Goal: Task Accomplishment & Management: Complete application form

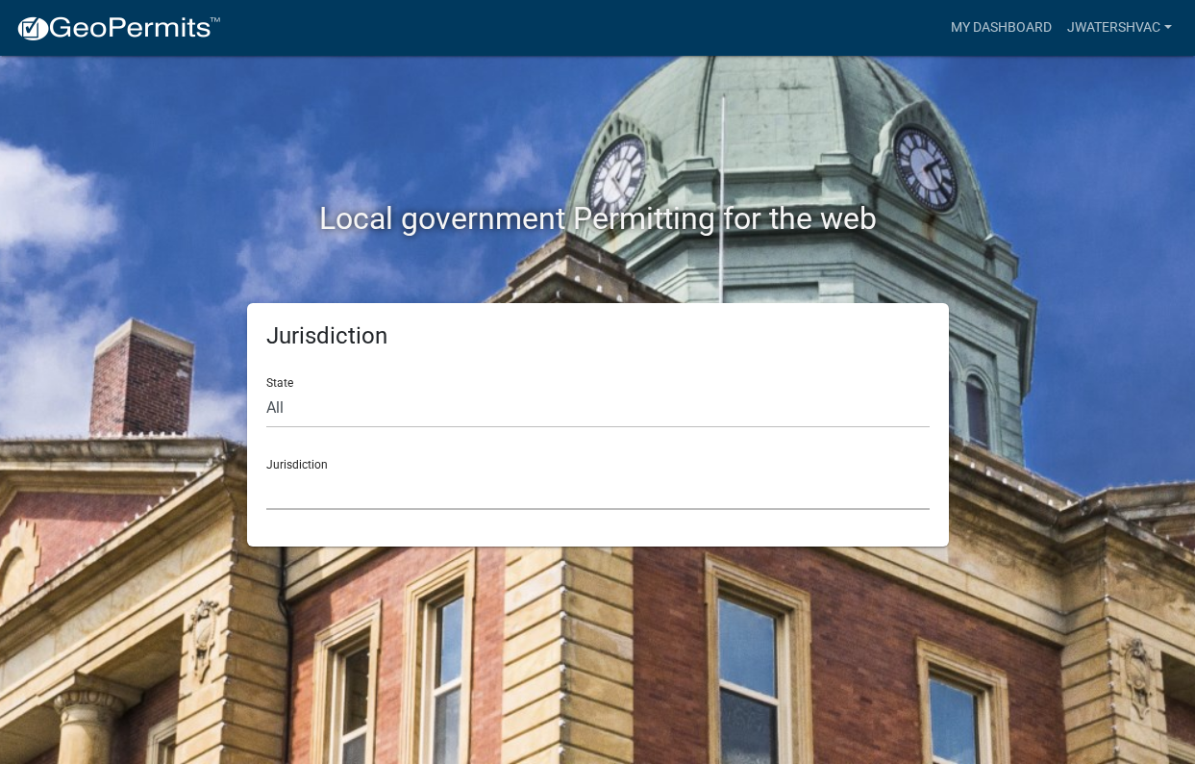
click at [396, 489] on select "[GEOGRAPHIC_DATA], [US_STATE] [GEOGRAPHIC_DATA], [US_STATE][PERSON_NAME][GEOGRA…" at bounding box center [598, 489] width 664 height 39
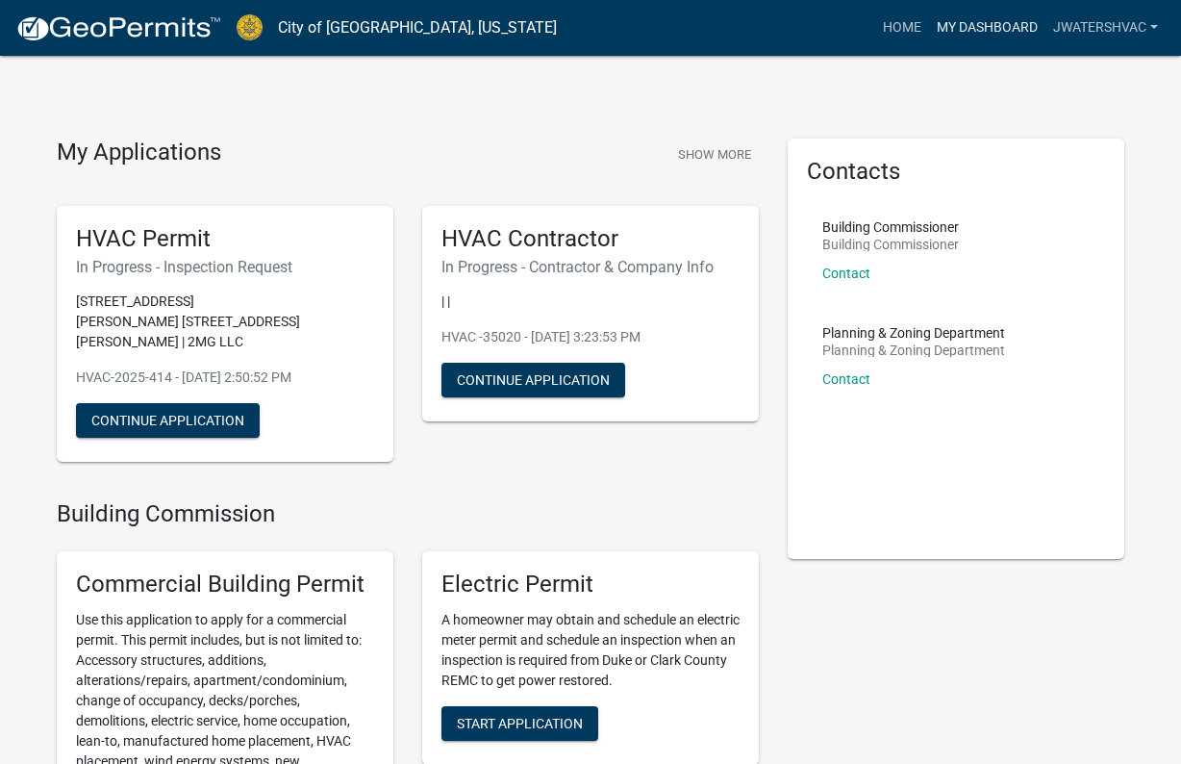
click at [989, 27] on link "My Dashboard" at bounding box center [987, 28] width 116 height 37
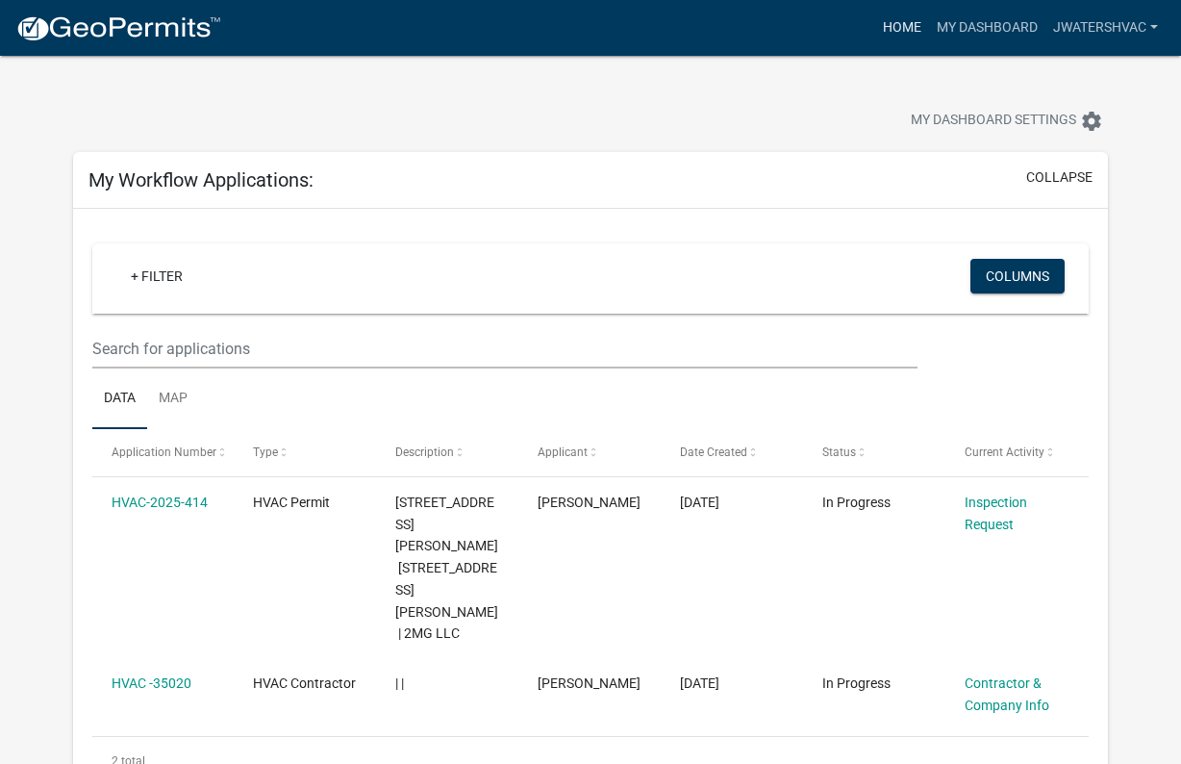
click at [907, 31] on link "Home" at bounding box center [902, 28] width 54 height 37
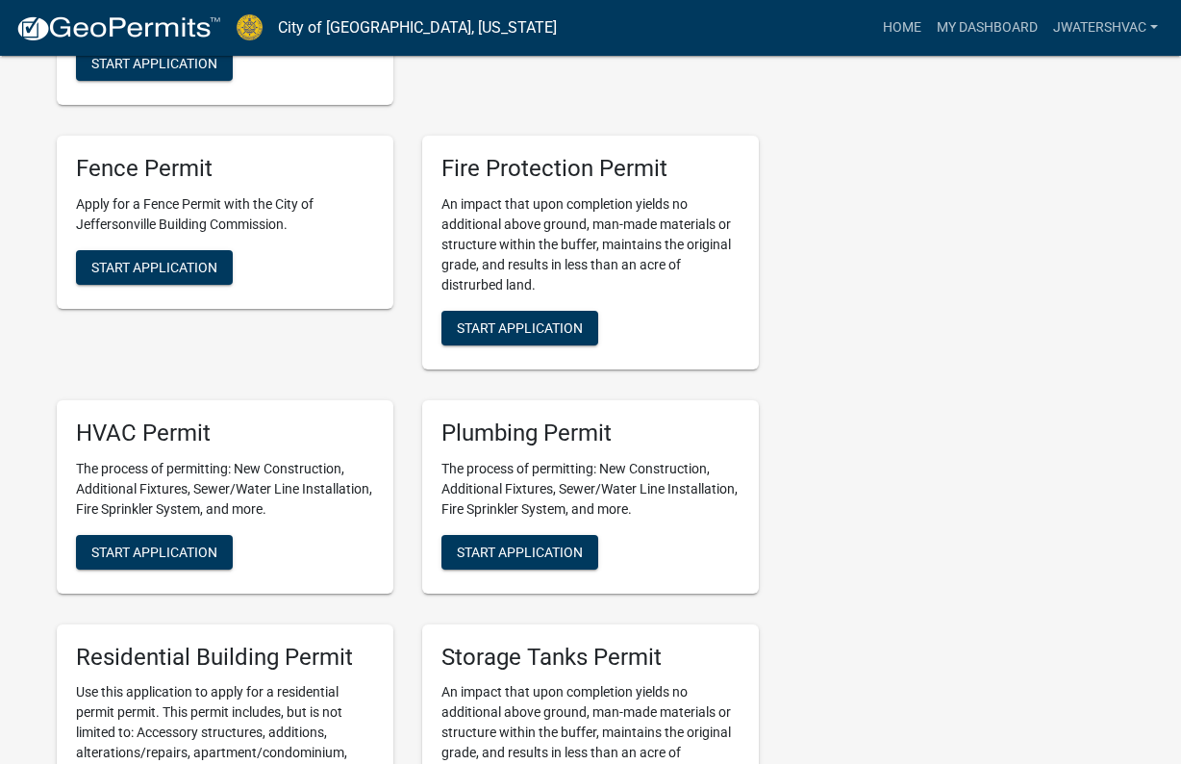
scroll to position [866, 0]
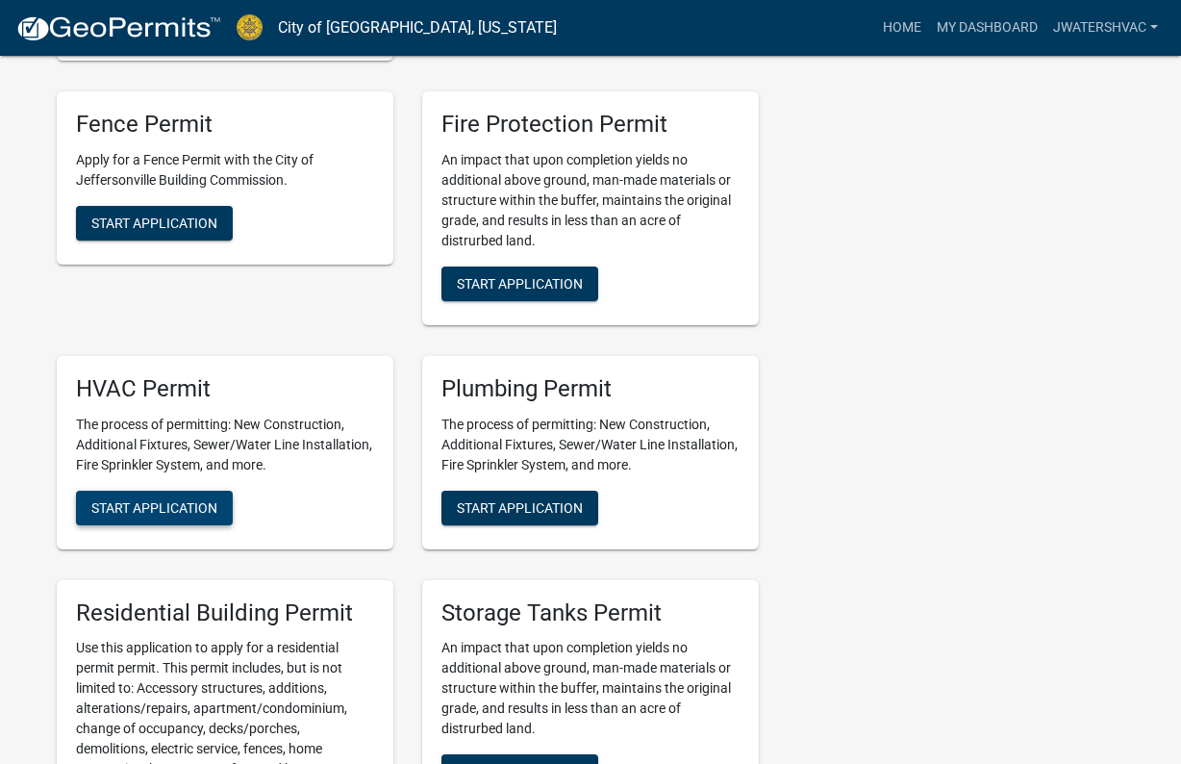
click at [222, 497] on button "Start Application" at bounding box center [154, 507] width 157 height 35
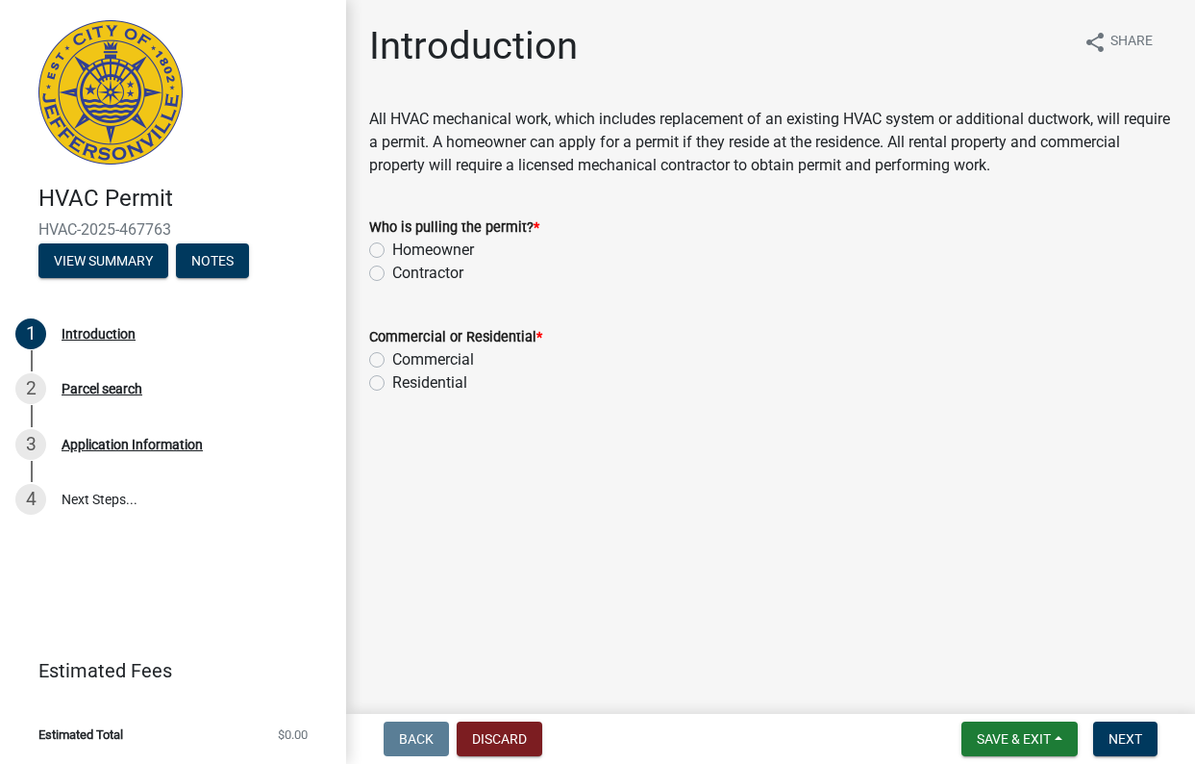
click at [392, 277] on label "Contractor" at bounding box center [427, 273] width 71 height 23
click at [392, 274] on input "Contractor" at bounding box center [398, 268] width 13 height 13
radio input "true"
click at [392, 381] on label "Residential" at bounding box center [429, 382] width 75 height 23
click at [392, 381] on input "Residential" at bounding box center [398, 377] width 13 height 13
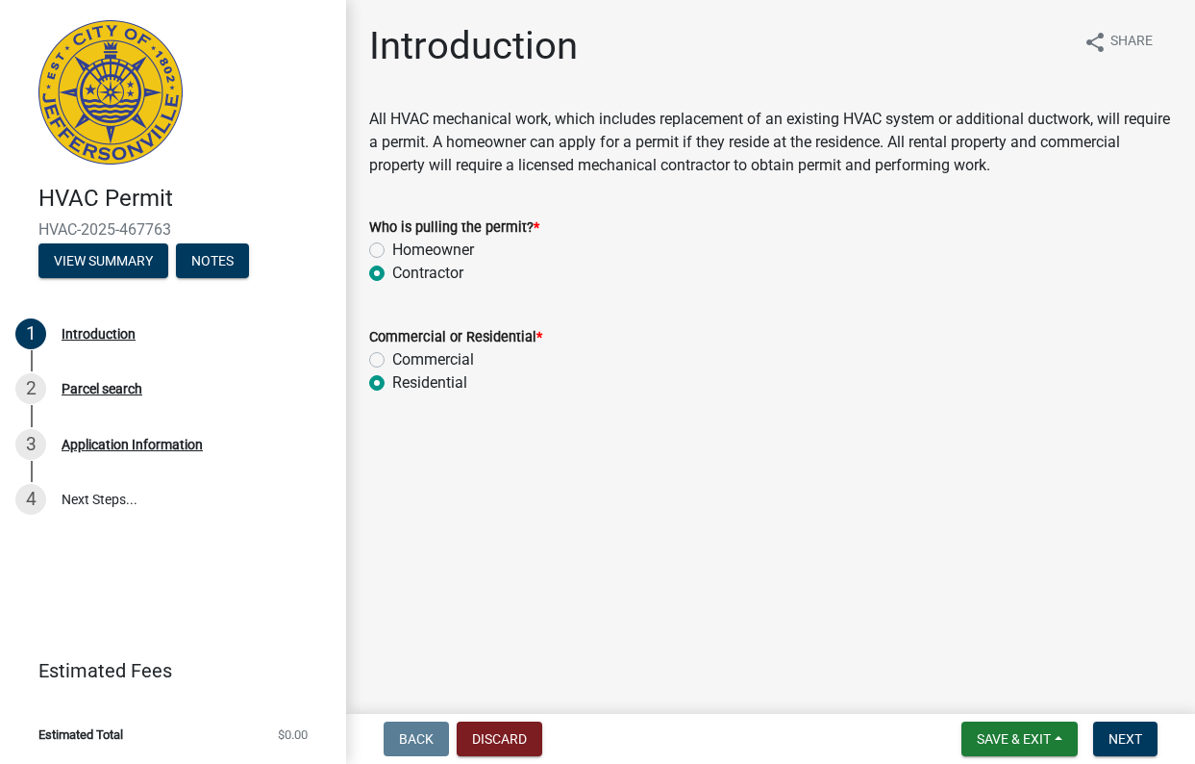
radio input "true"
click at [1132, 733] on span "Next" at bounding box center [1126, 738] width 34 height 15
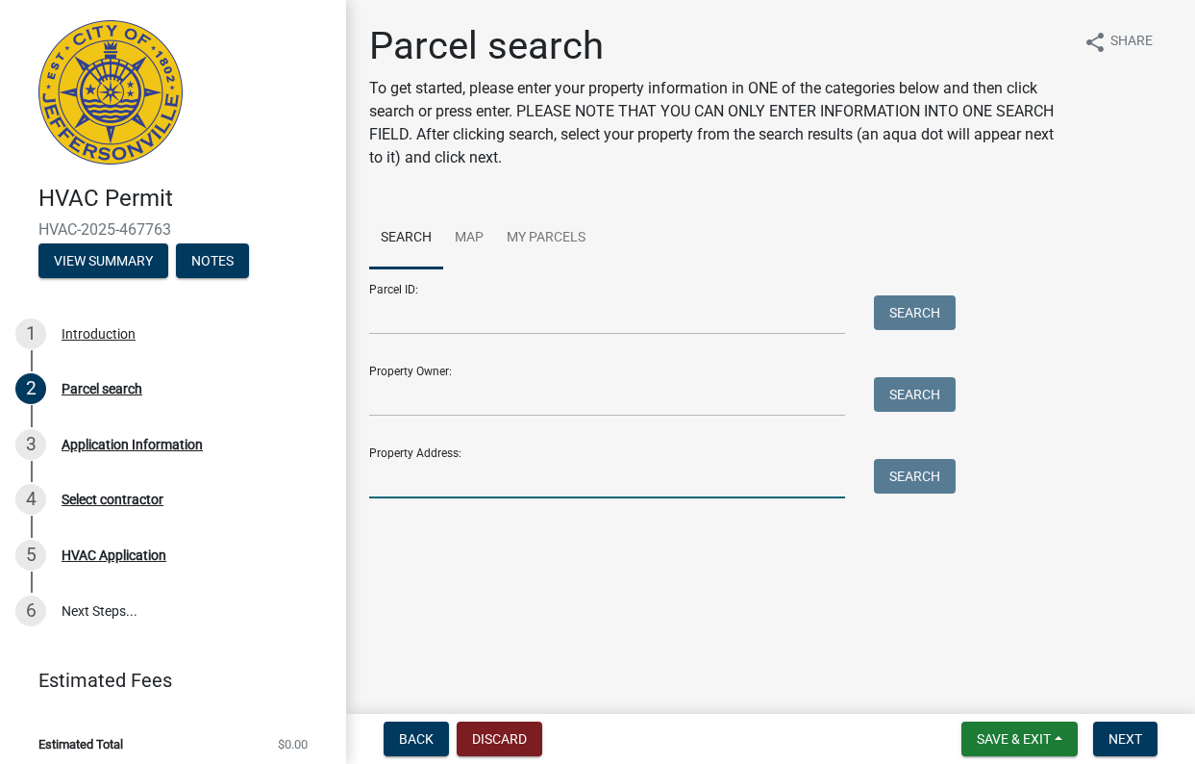
click at [489, 486] on input "Property Address:" at bounding box center [607, 478] width 476 height 39
type input "3101 greenleaves"
click at [942, 484] on button "Search" at bounding box center [915, 476] width 82 height 35
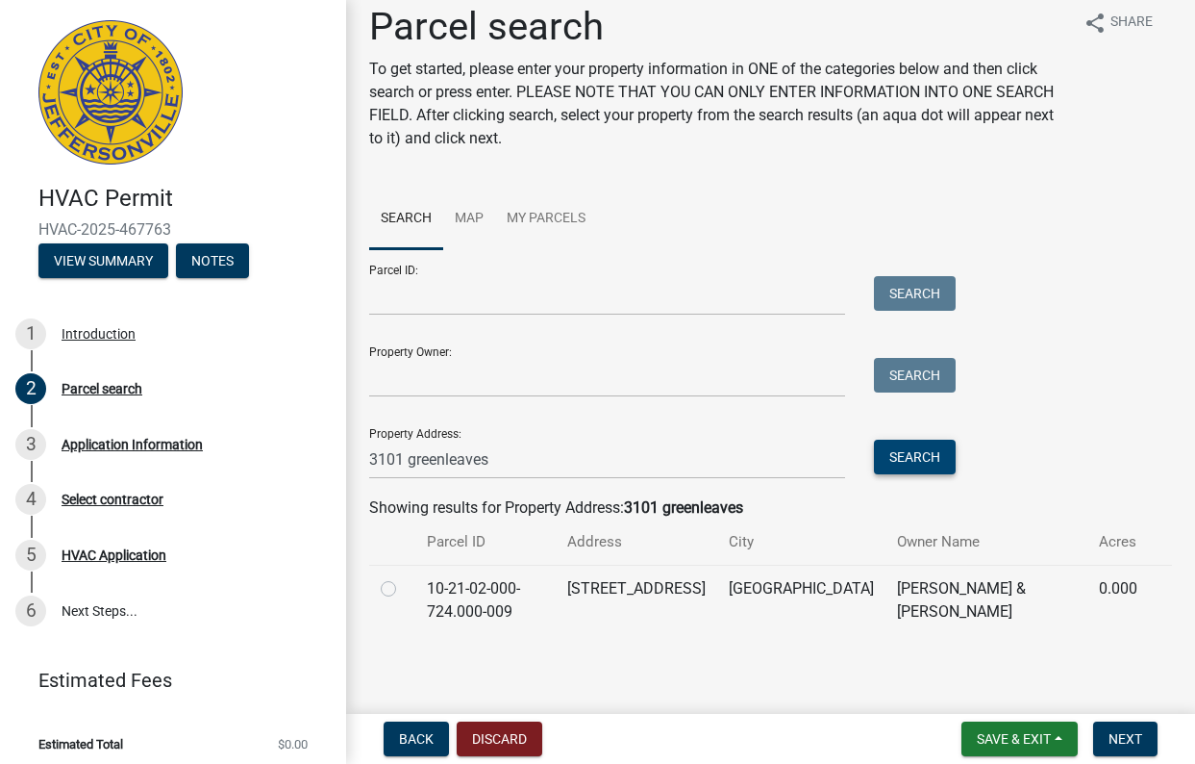
scroll to position [23, 0]
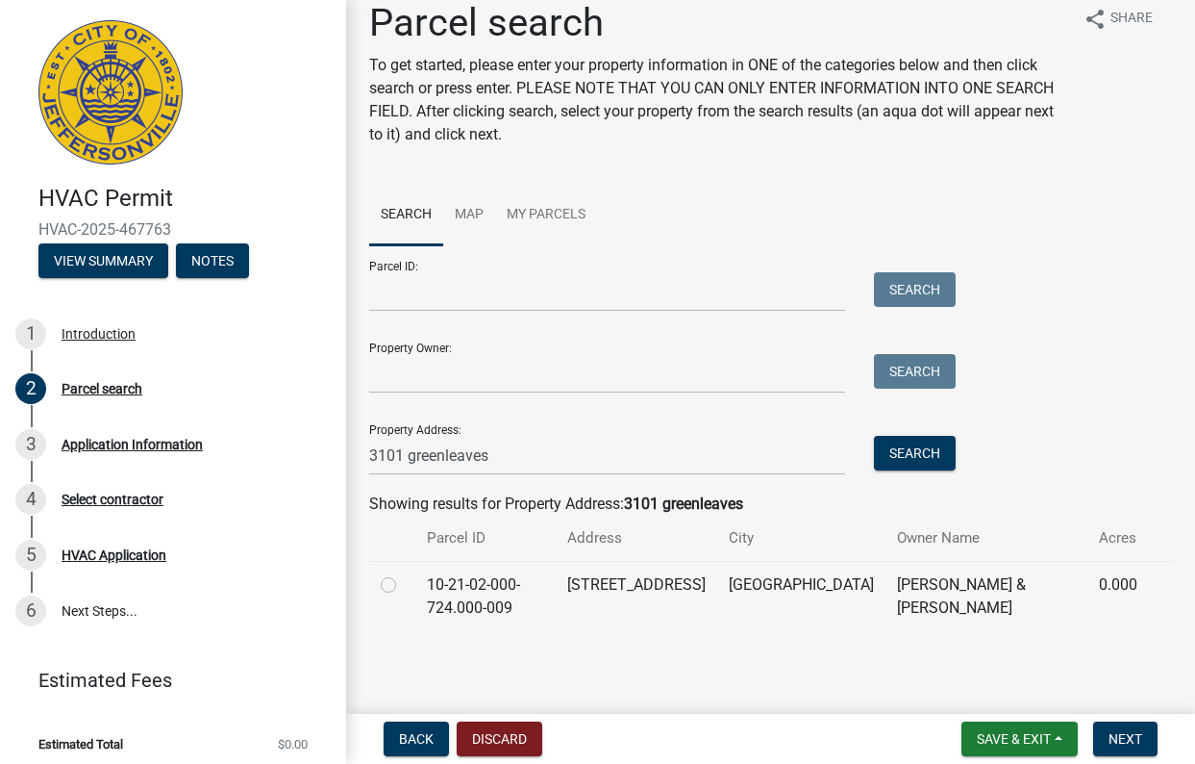
click at [404, 573] on label at bounding box center [404, 573] width 0 height 0
click at [404, 586] on input "radio" at bounding box center [410, 579] width 13 height 13
radio input "true"
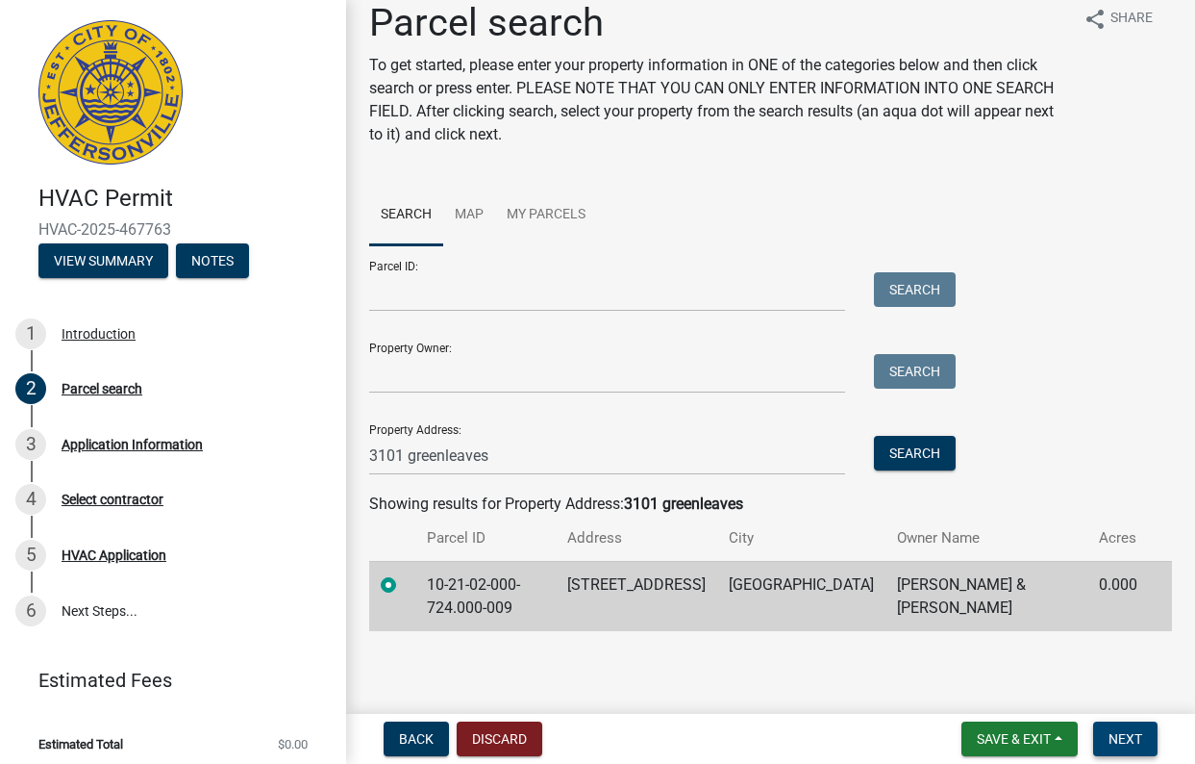
click at [1111, 740] on span "Next" at bounding box center [1126, 738] width 34 height 15
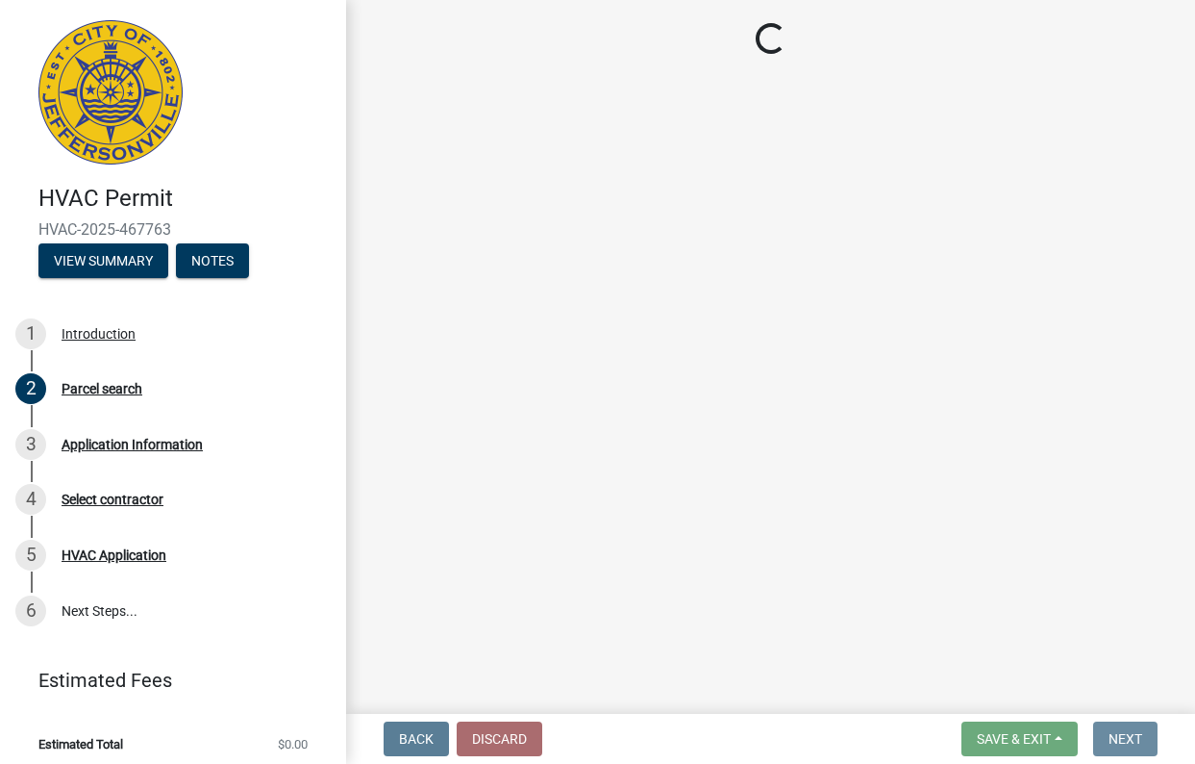
scroll to position [0, 0]
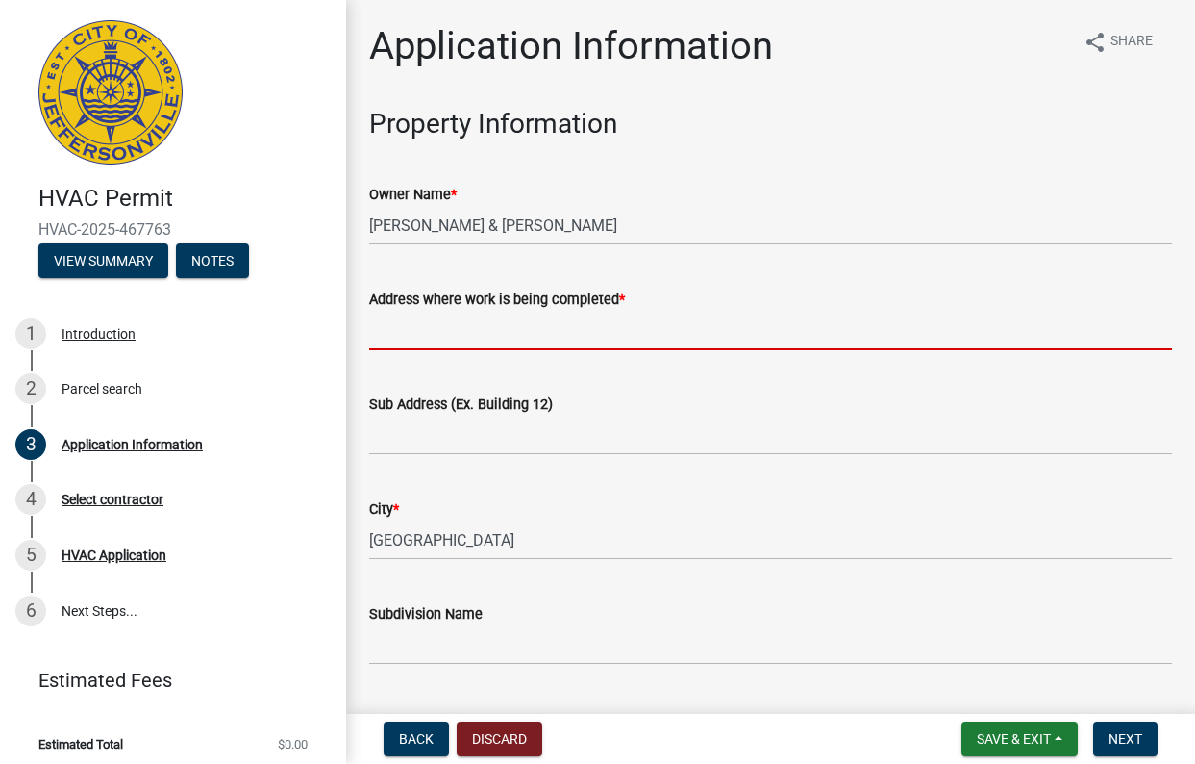
click at [490, 334] on input "Address where work is being completed *" at bounding box center [770, 330] width 803 height 39
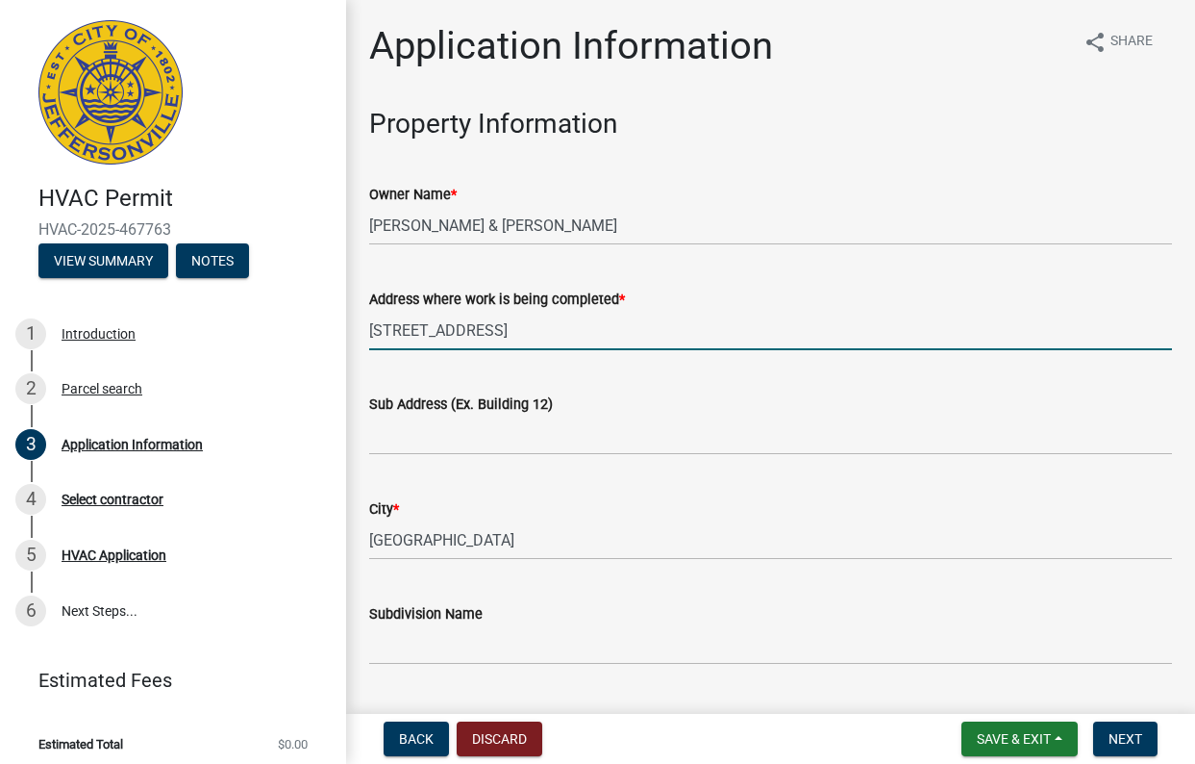
type input "[STREET_ADDRESS]"
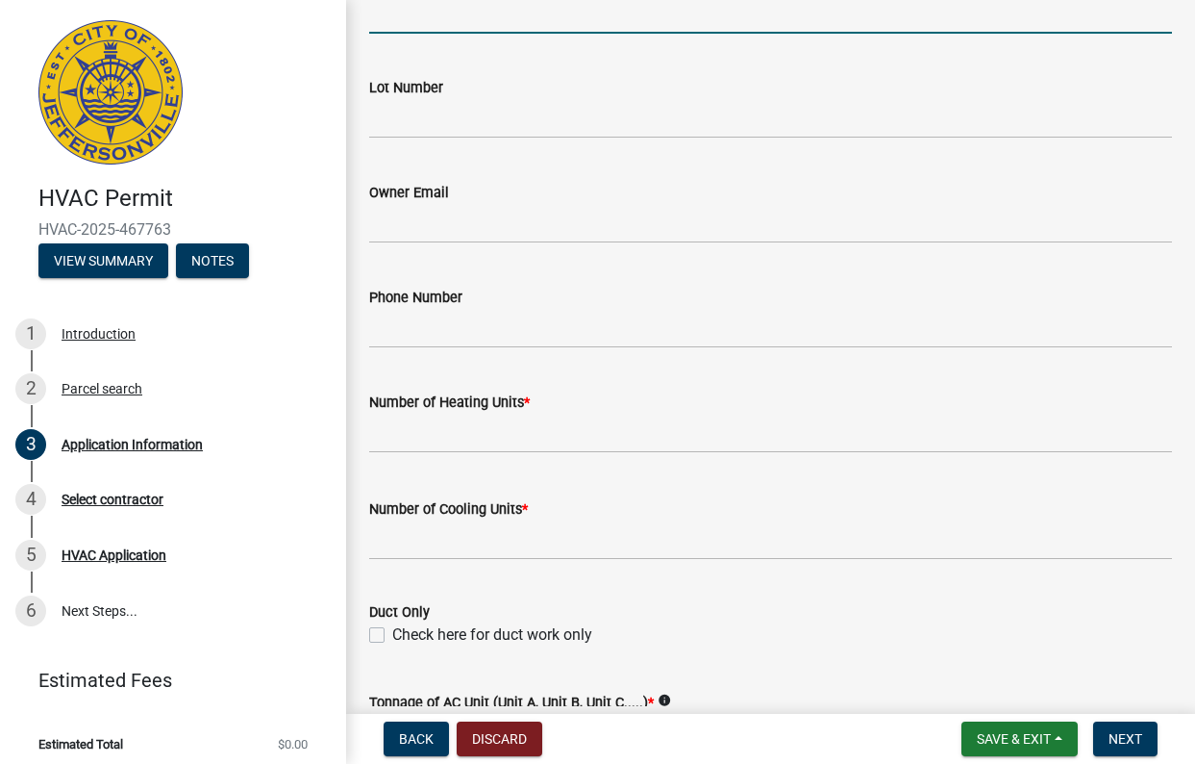
scroll to position [673, 0]
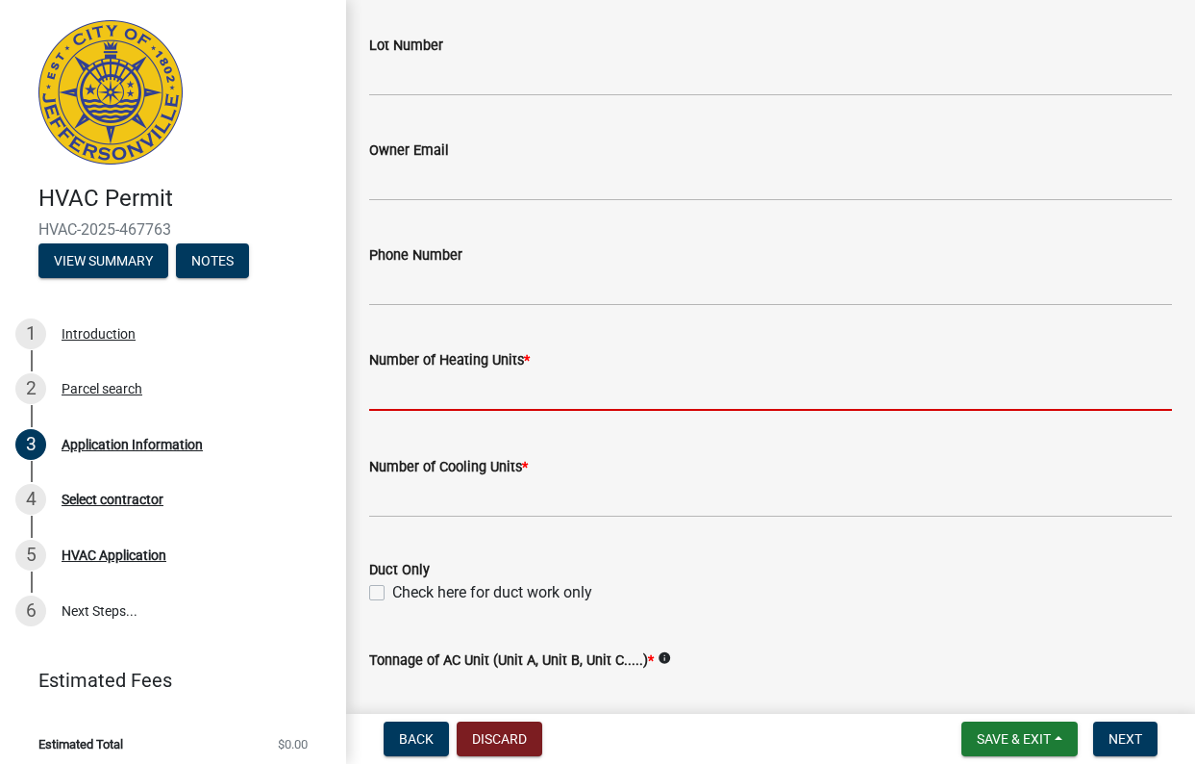
click at [472, 405] on input "text" at bounding box center [770, 390] width 803 height 39
type input "1"
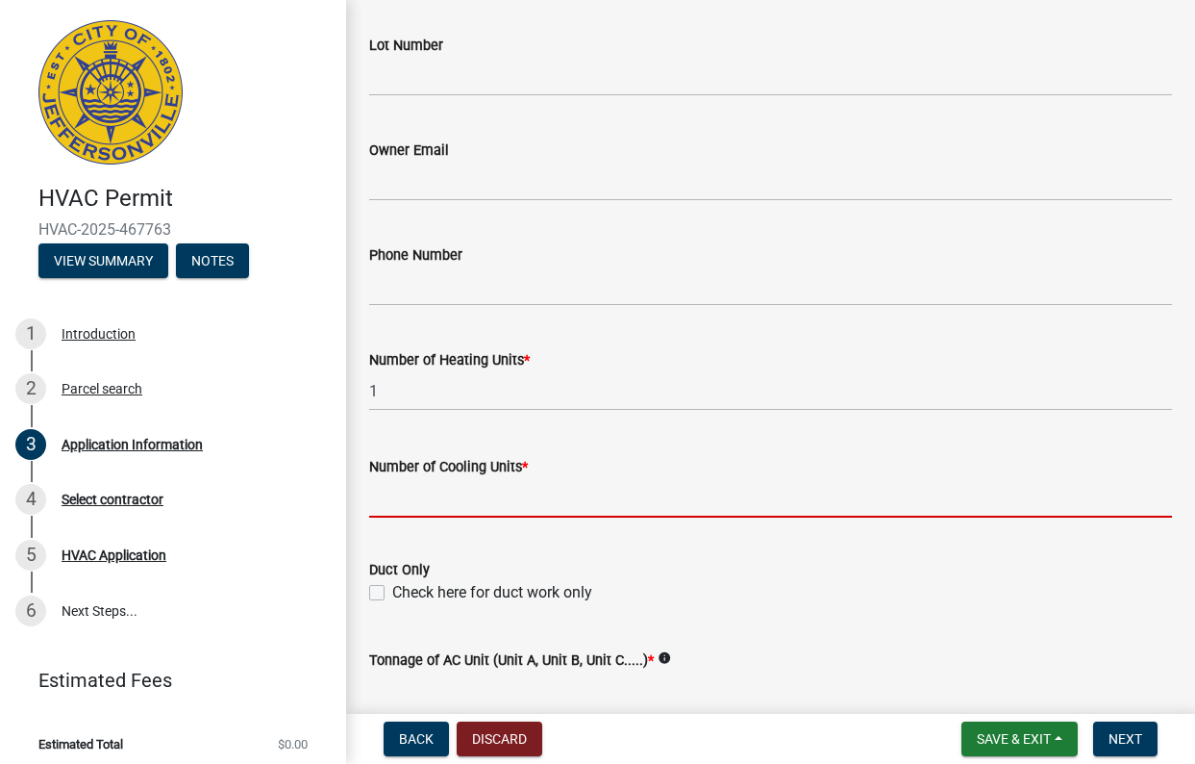
click at [486, 509] on input "text" at bounding box center [770, 497] width 803 height 39
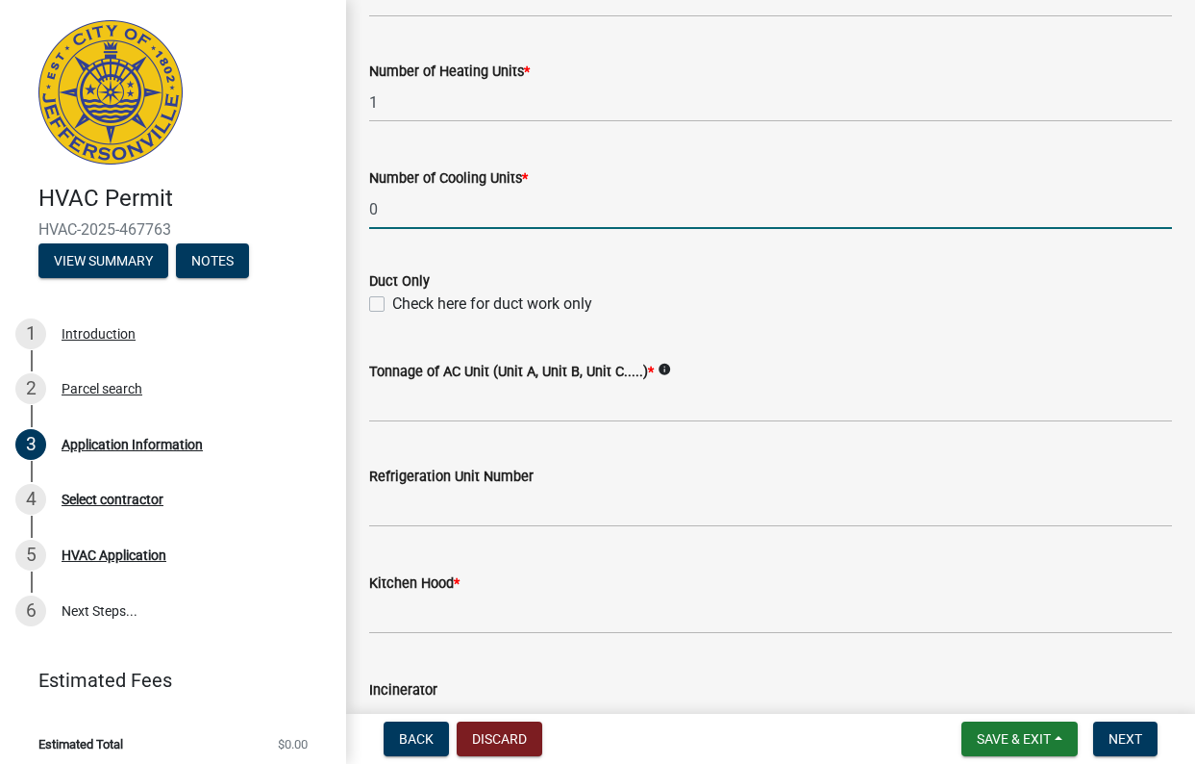
scroll to position [1058, 0]
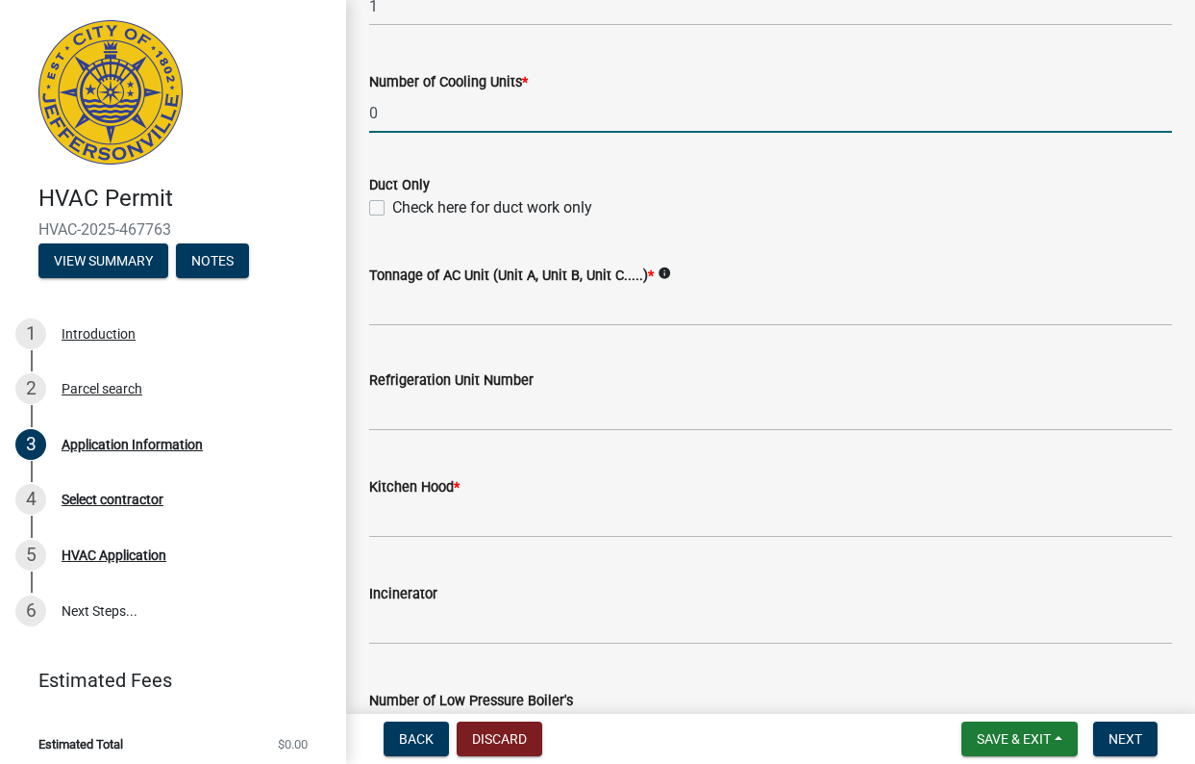
type input "0"
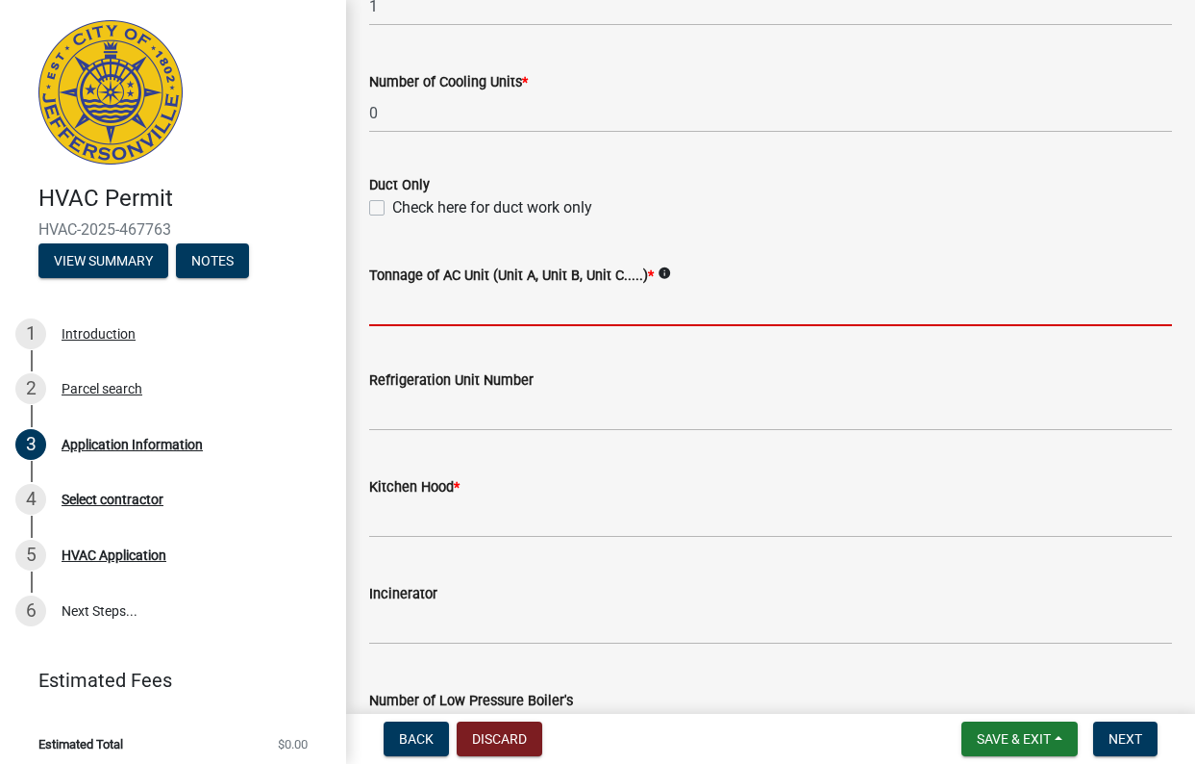
click at [513, 313] on input "Tonnage of AC Unit (Unit A, Unit B, Unit C.....) *" at bounding box center [770, 306] width 803 height 39
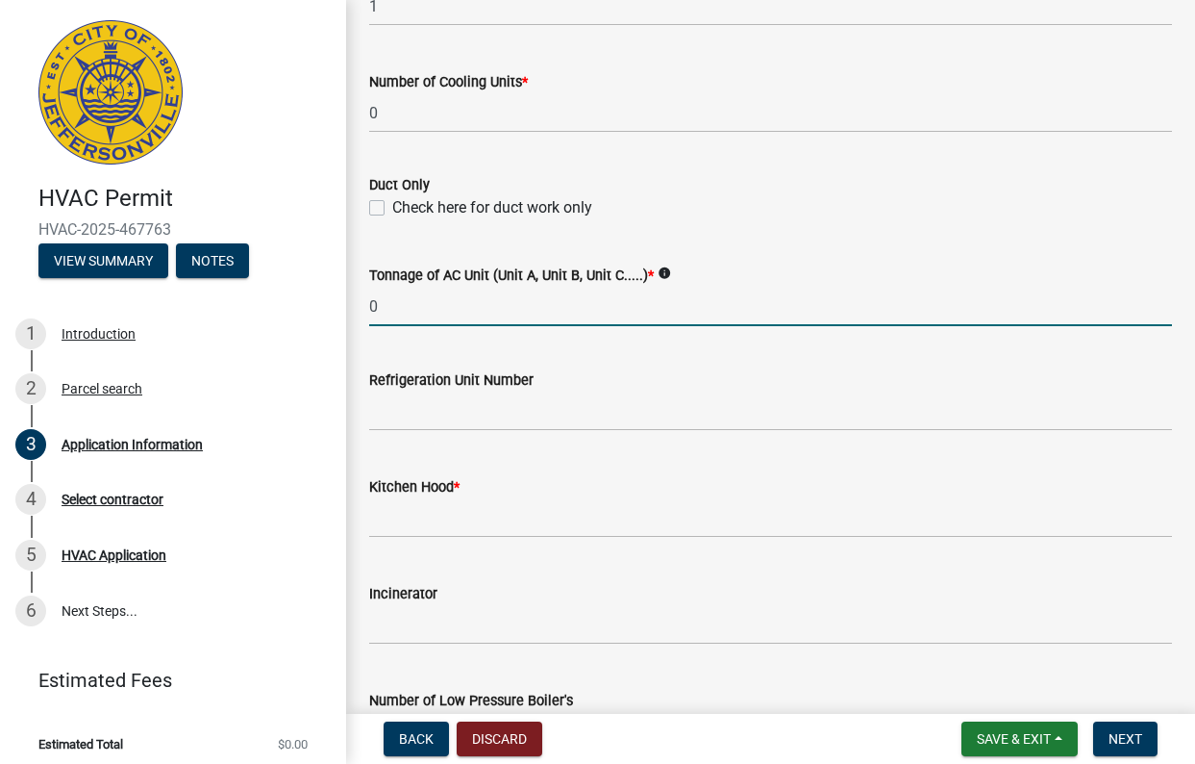
type input "0"
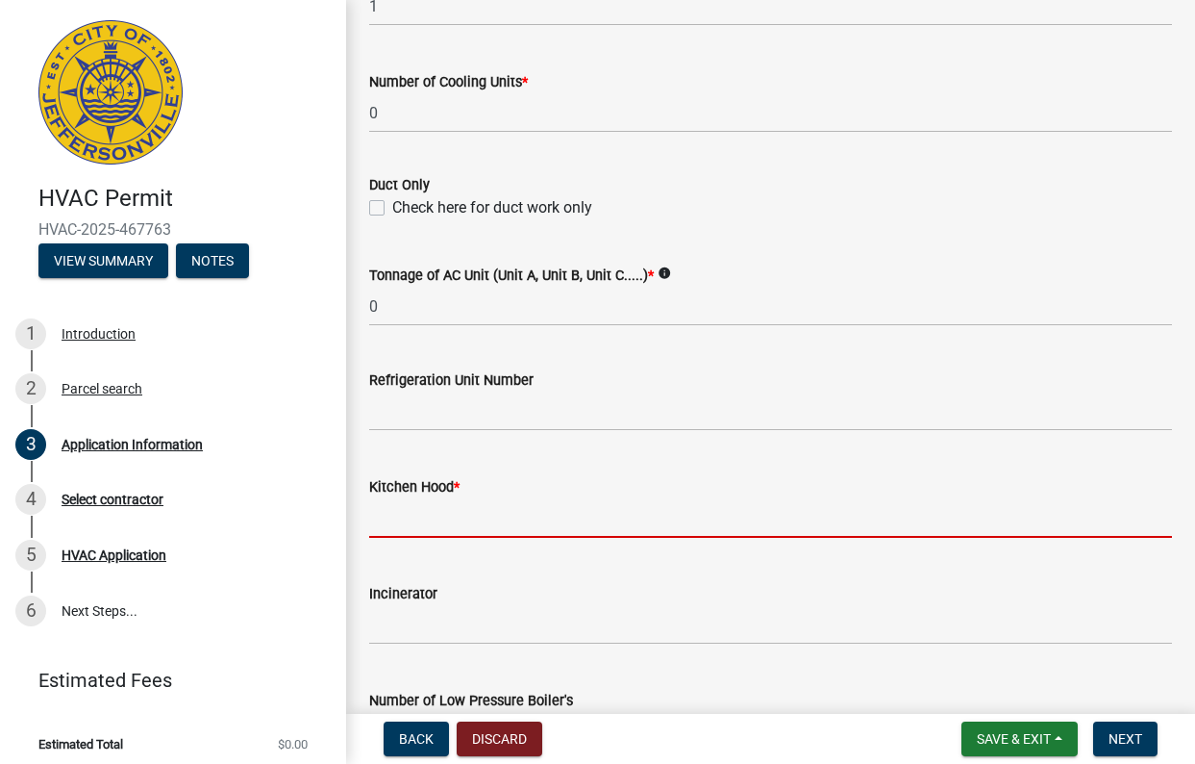
click at [465, 510] on input "text" at bounding box center [770, 517] width 803 height 39
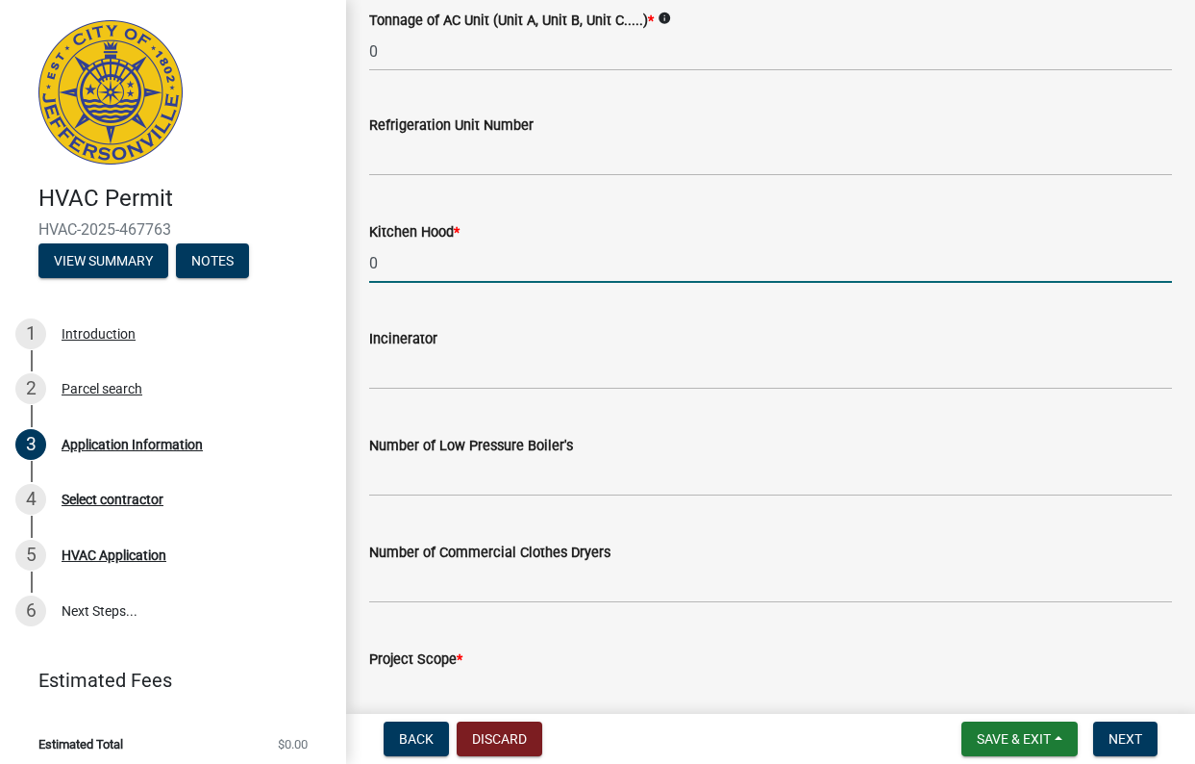
scroll to position [1346, 0]
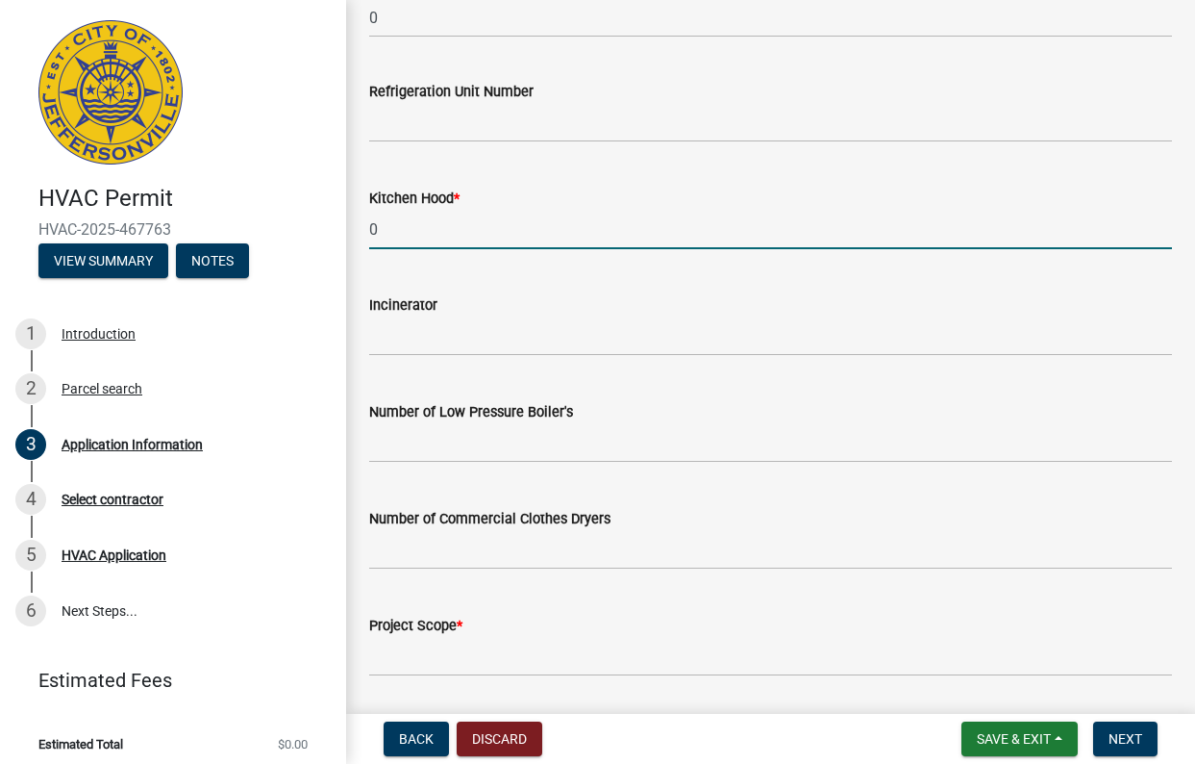
drag, startPoint x: 401, startPoint y: 232, endPoint x: 312, endPoint y: 214, distance: 91.3
click at [312, 214] on div "HVAC Permit HVAC-2025-467763 View Summary Notes 1 Introduction 2 Parcel search …" at bounding box center [597, 382] width 1195 height 764
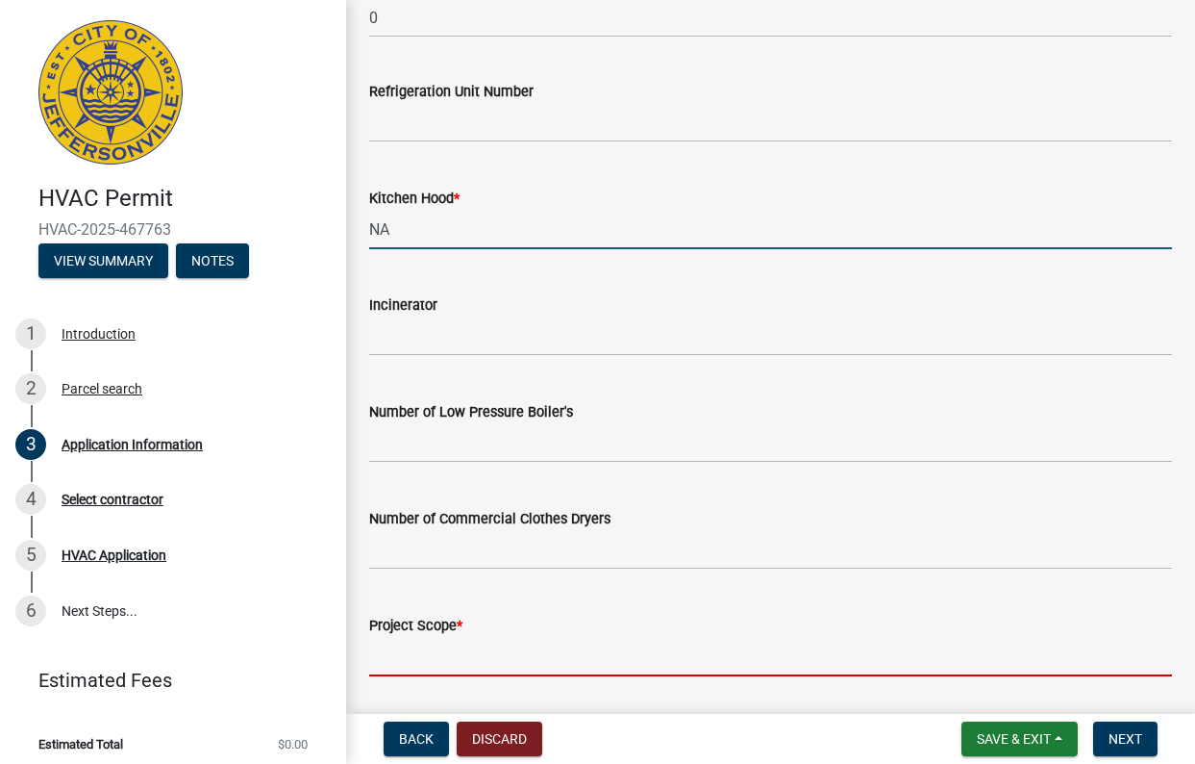
type input "0"
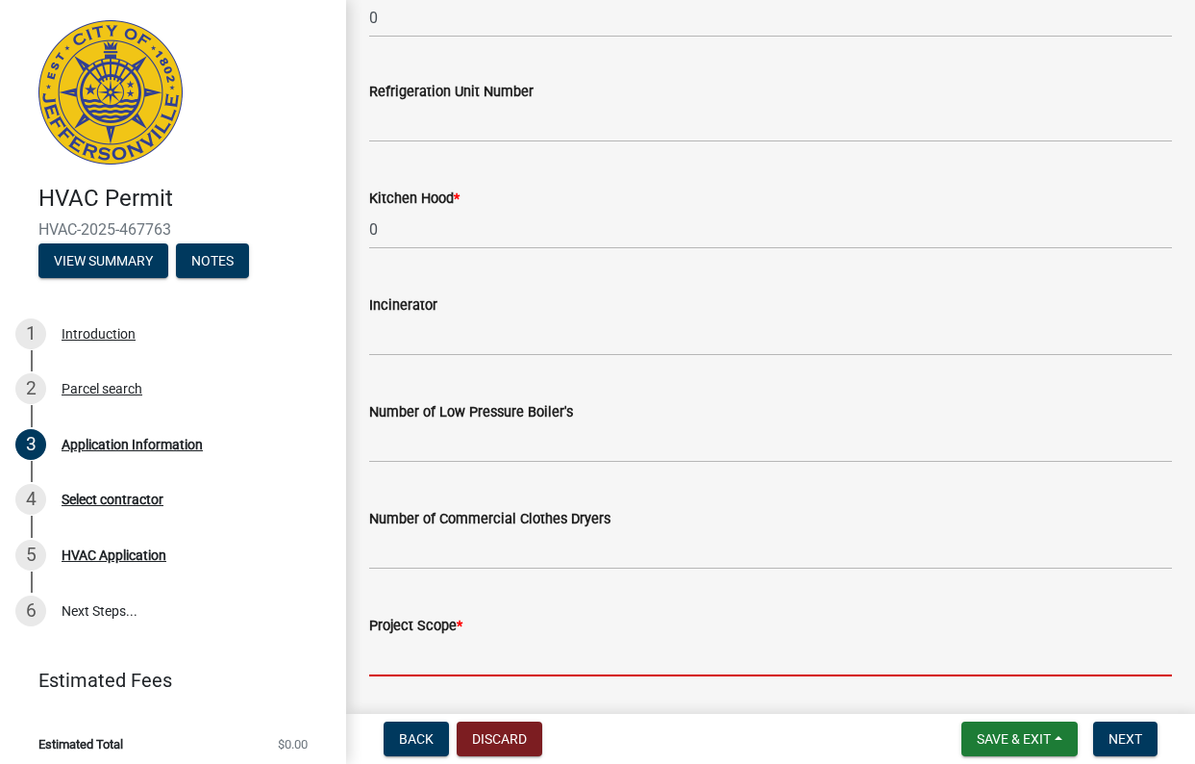
click at [465, 647] on input "Project Scope *" at bounding box center [770, 656] width 803 height 39
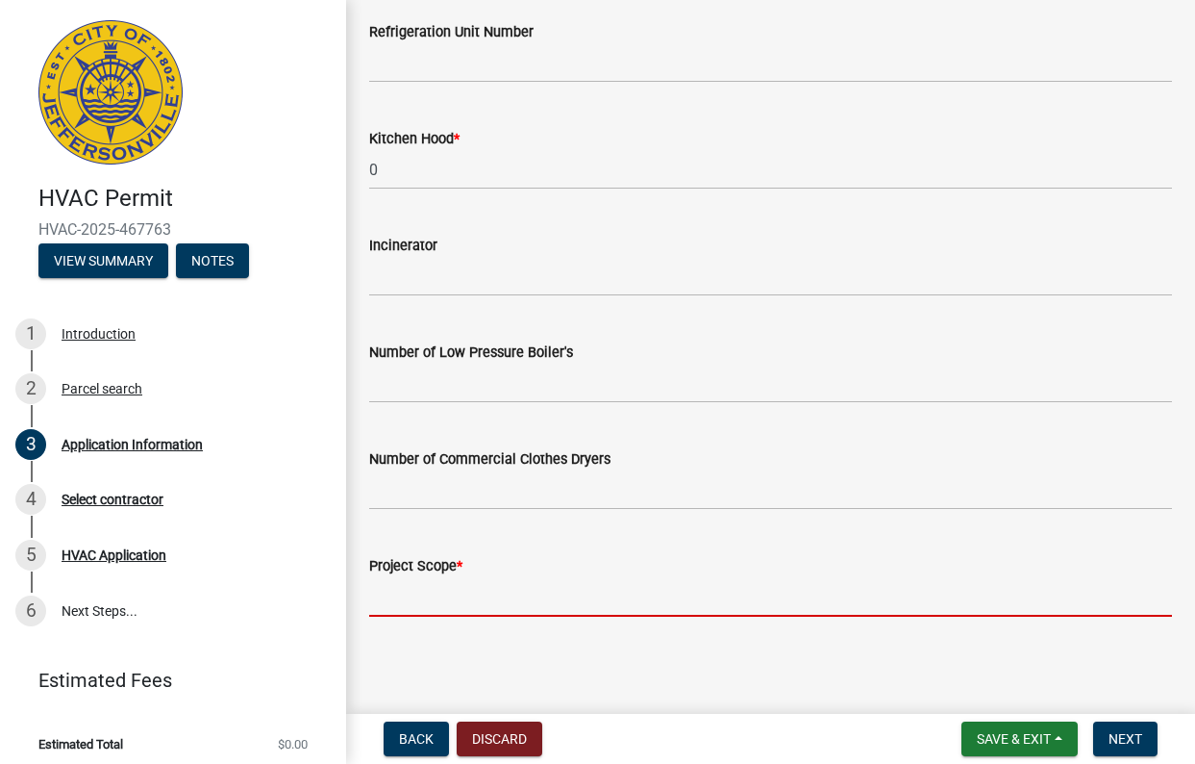
scroll to position [1407, 0]
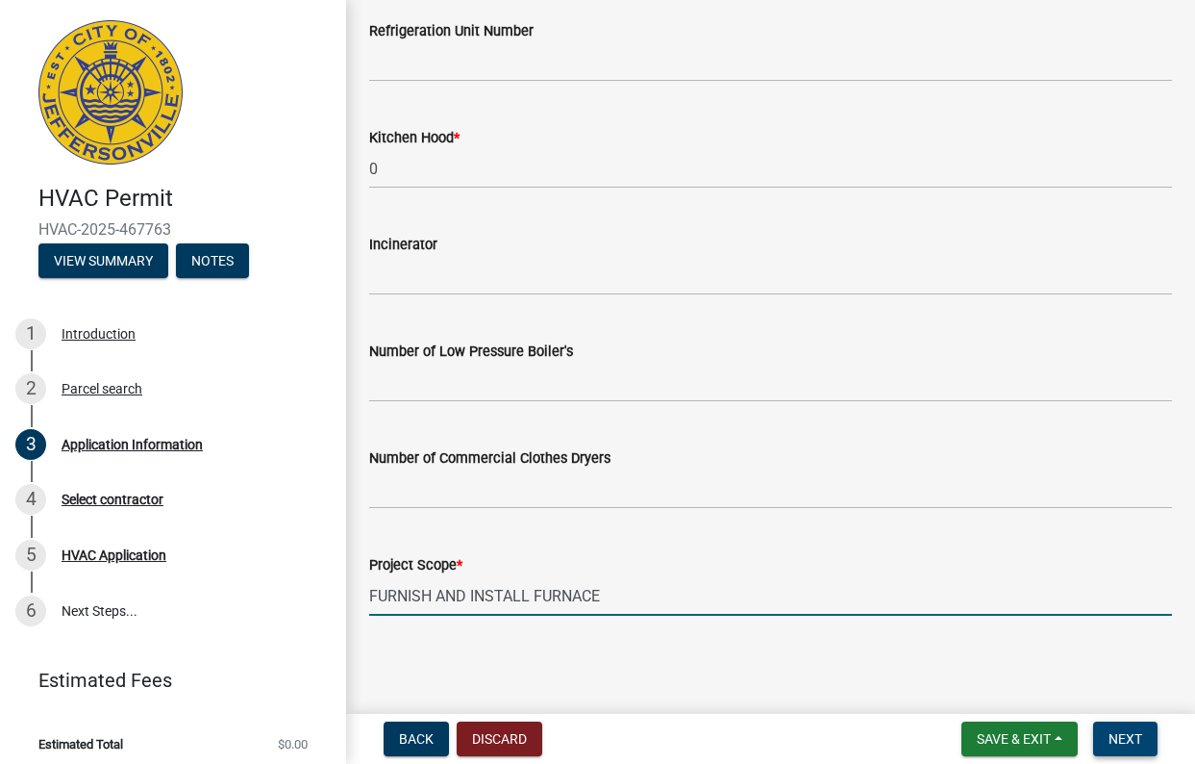
type input "FURNISH AND INSTALL FURNACE"
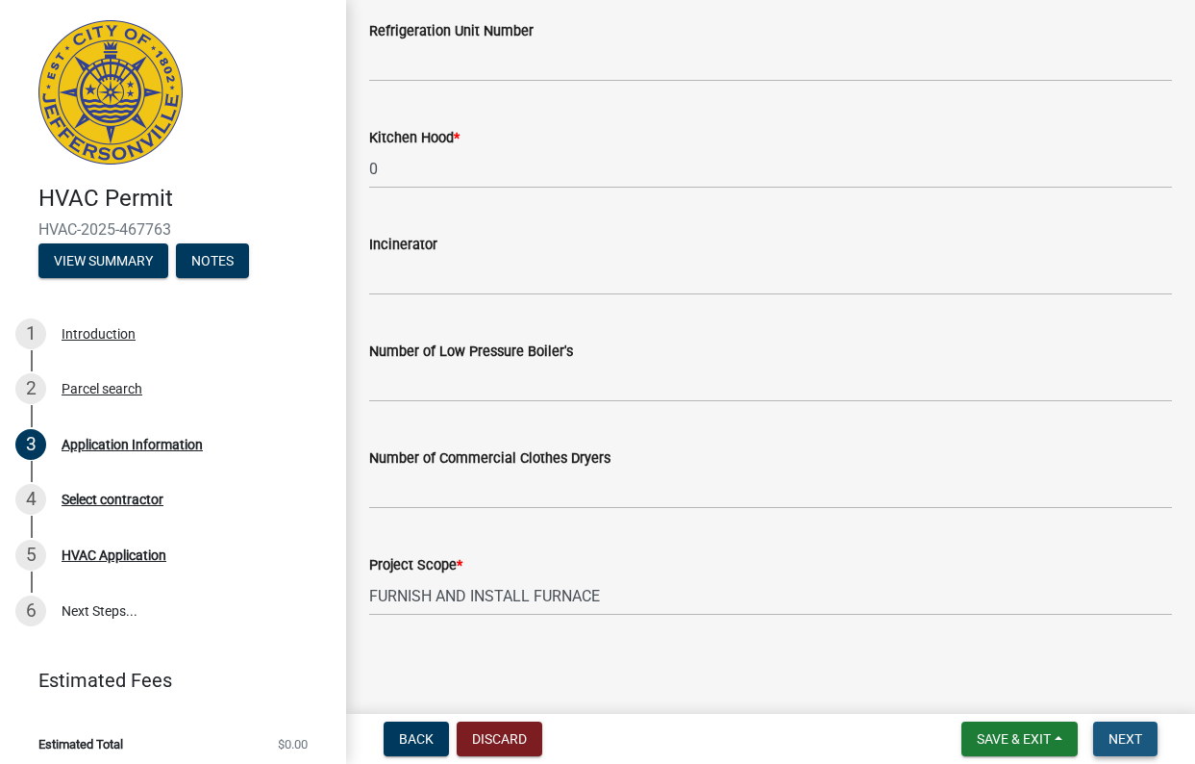
click at [1133, 743] on span "Next" at bounding box center [1126, 738] width 34 height 15
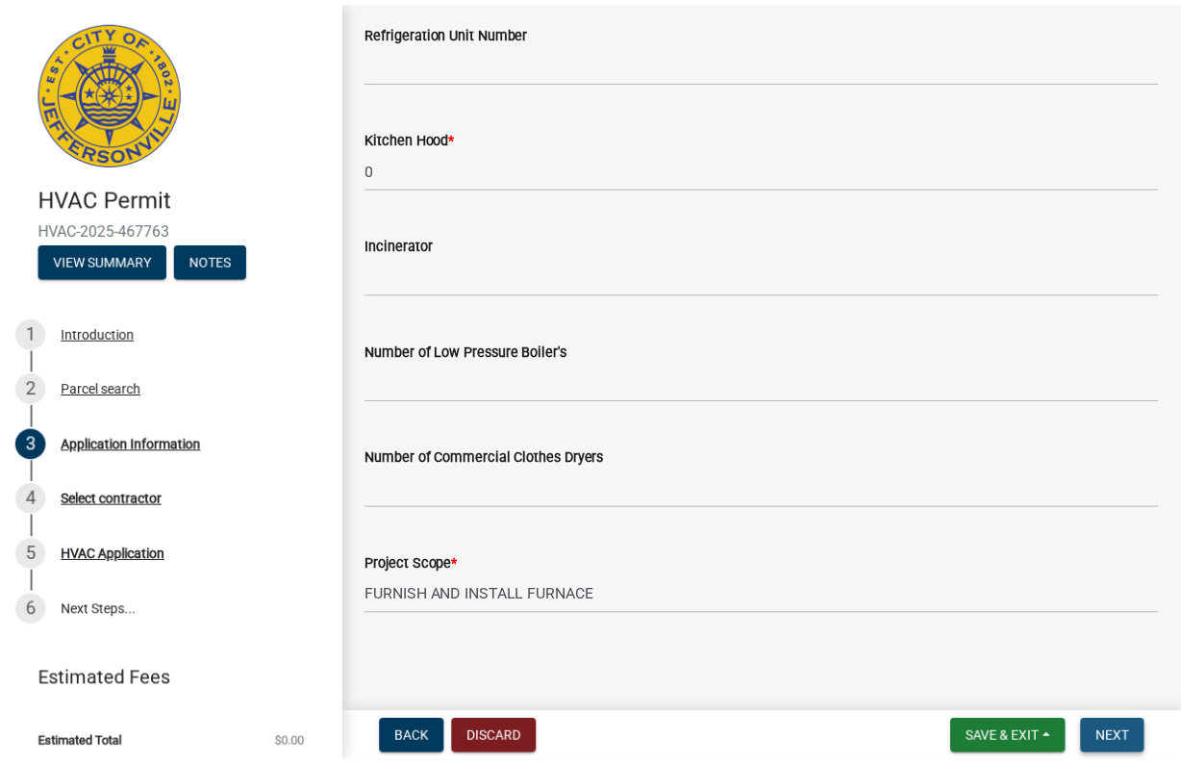
scroll to position [0, 0]
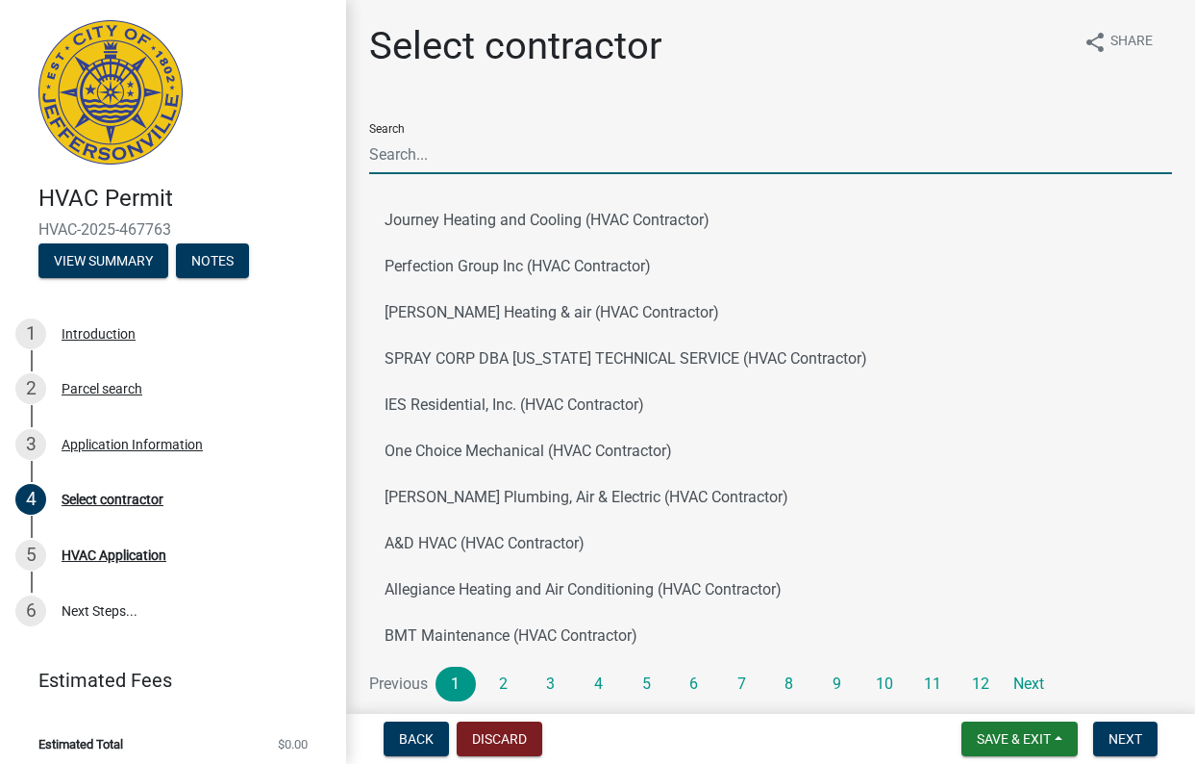
click at [512, 163] on input "Search" at bounding box center [770, 154] width 803 height 39
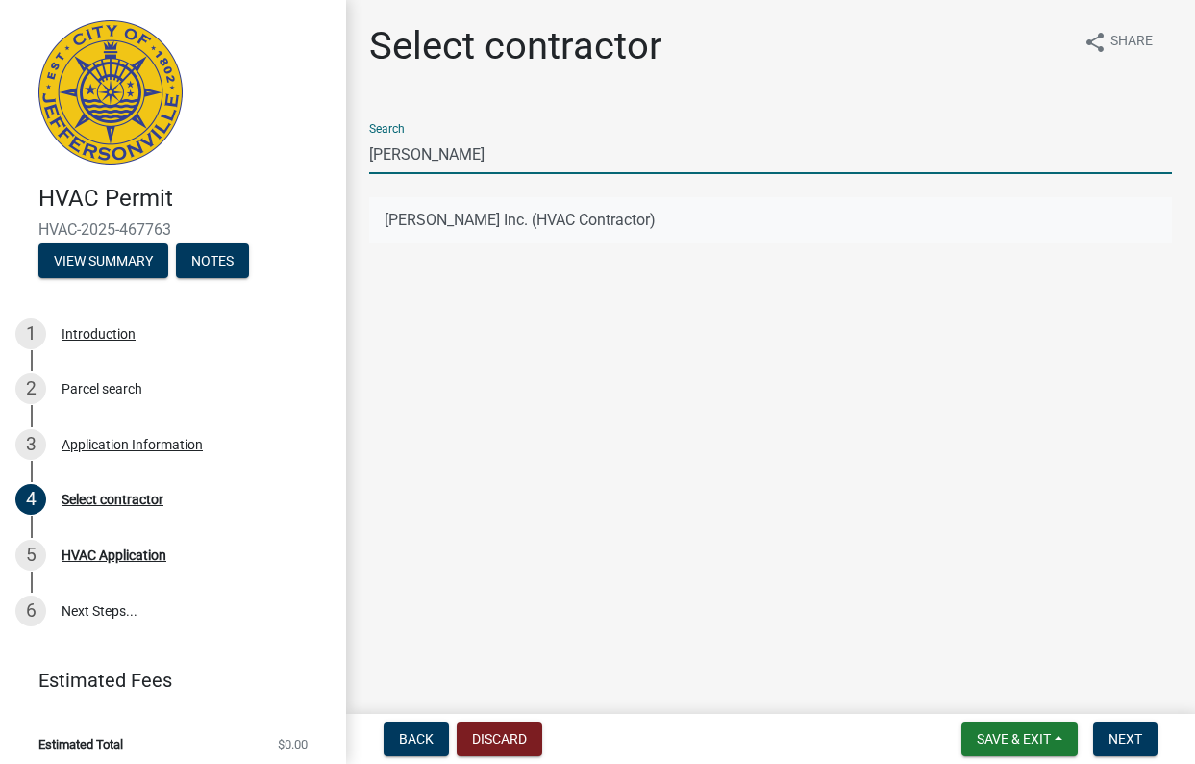
type input "[PERSON_NAME]"
click at [488, 227] on button "[PERSON_NAME] Inc. (HVAC Contractor)" at bounding box center [770, 220] width 803 height 46
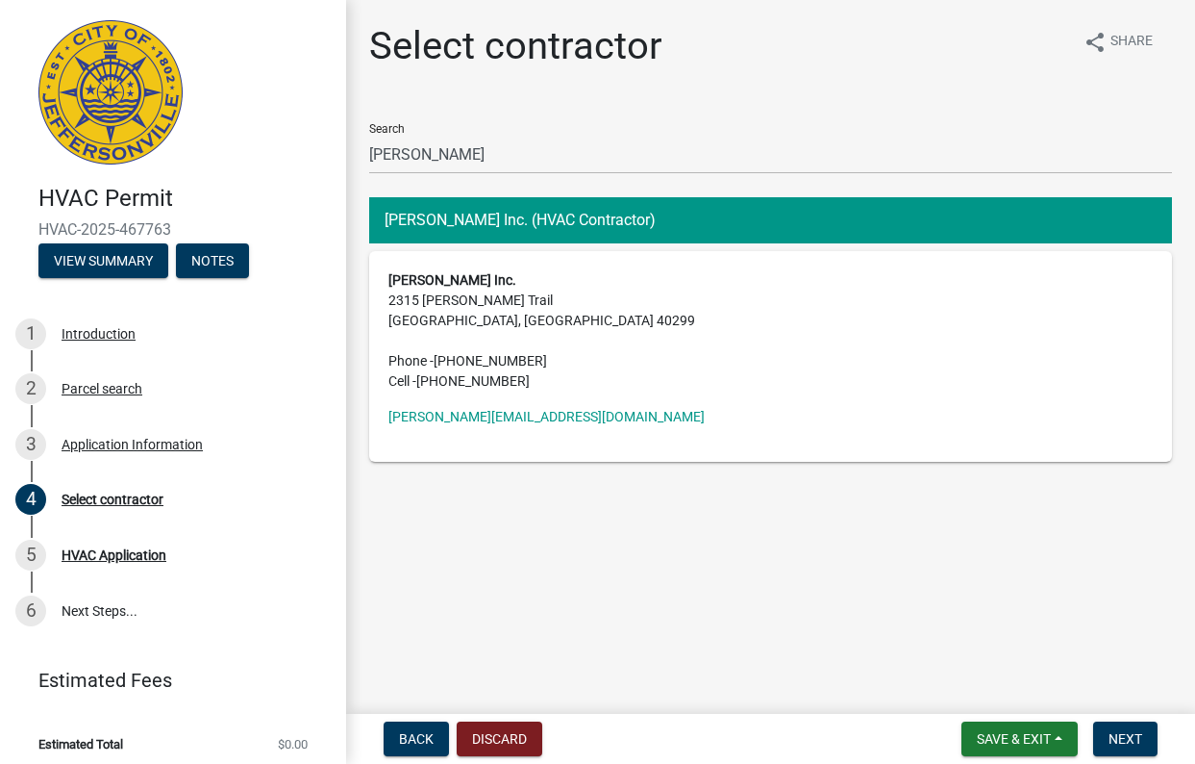
click at [546, 293] on address "[PERSON_NAME] Inc. [STREET_ADDRESS][PERSON_NAME] Phone - [PHONE_NUMBER] Cell - …" at bounding box center [771, 330] width 765 height 121
click at [1126, 742] on span "Next" at bounding box center [1126, 738] width 34 height 15
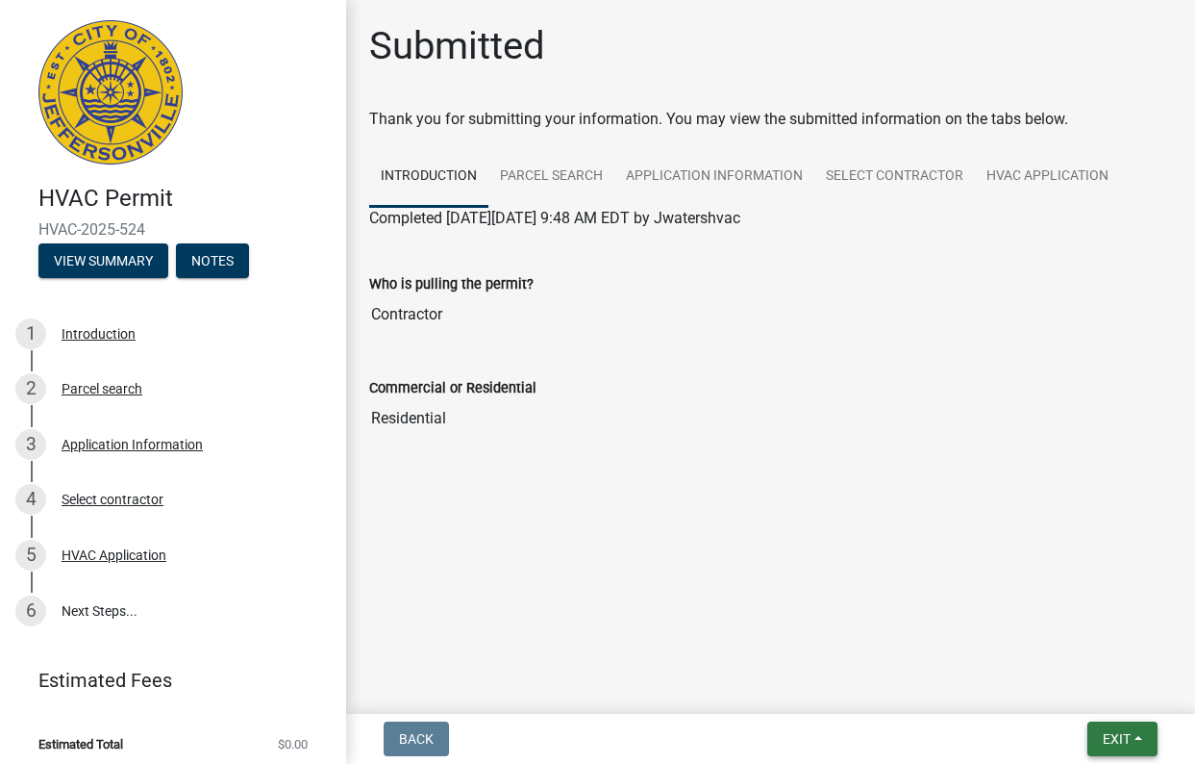
click at [1134, 741] on button "Exit" at bounding box center [1123, 738] width 70 height 35
click at [1097, 705] on button "Save & Exit" at bounding box center [1081, 689] width 154 height 46
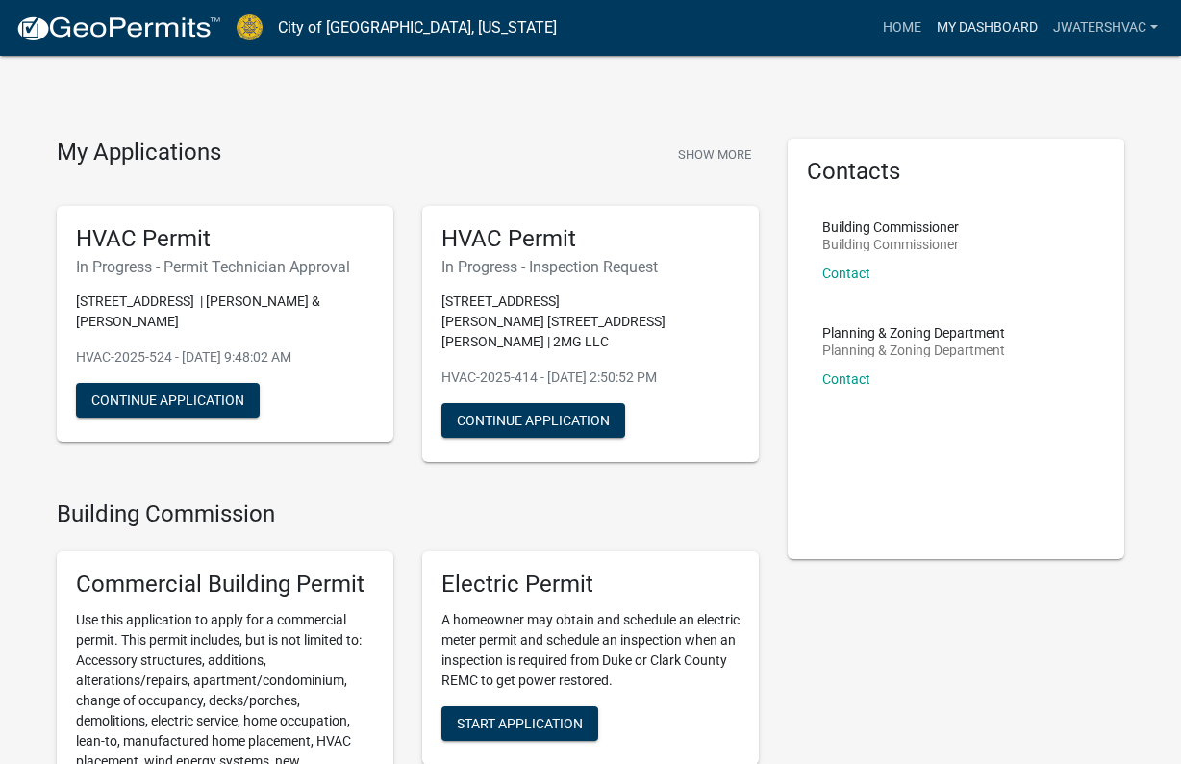
click at [1003, 34] on link "My Dashboard" at bounding box center [987, 28] width 116 height 37
